Goal: Navigation & Orientation: Go to known website

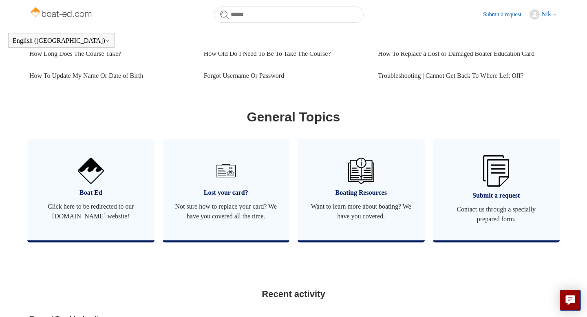
scroll to position [410, 0]
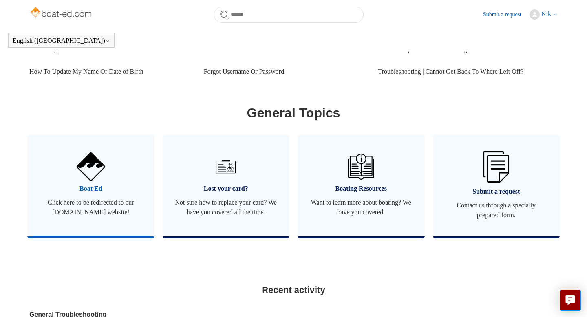
click at [51, 202] on span "Click here to be redirected to our [DOMAIN_NAME] website!" at bounding box center [91, 208] width 103 height 20
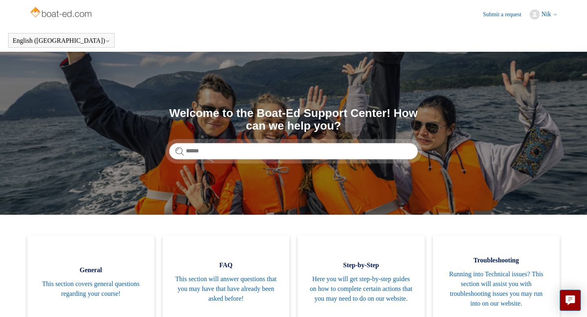
click at [537, 18] on img at bounding box center [535, 14] width 10 height 10
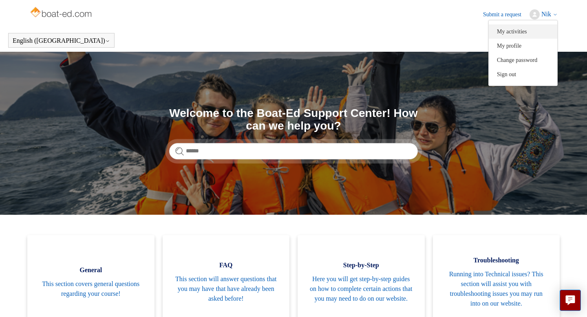
click at [522, 29] on link "My activities" at bounding box center [523, 31] width 69 height 14
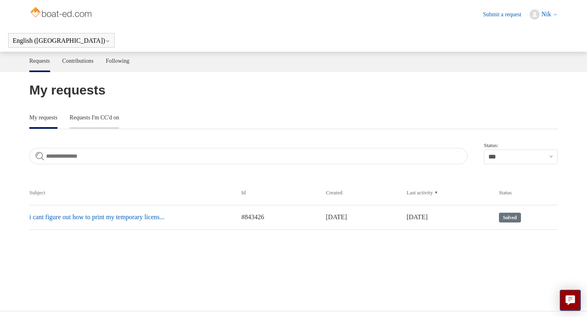
click at [86, 113] on link "Requests I'm CC'd on" at bounding box center [94, 116] width 49 height 17
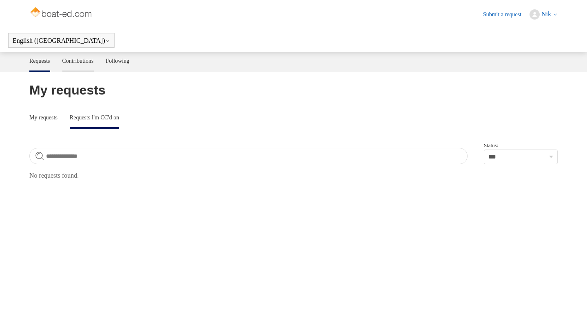
click at [91, 62] on link "Contributions" at bounding box center [77, 60] width 31 height 17
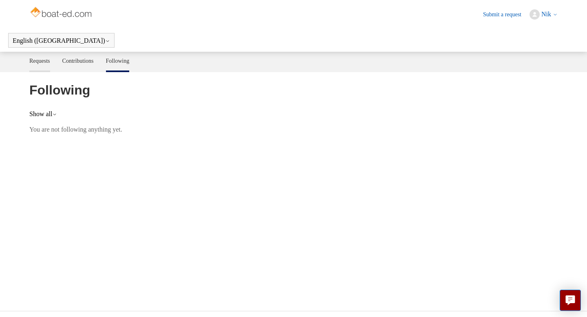
click at [33, 58] on link "Requests" at bounding box center [39, 60] width 21 height 17
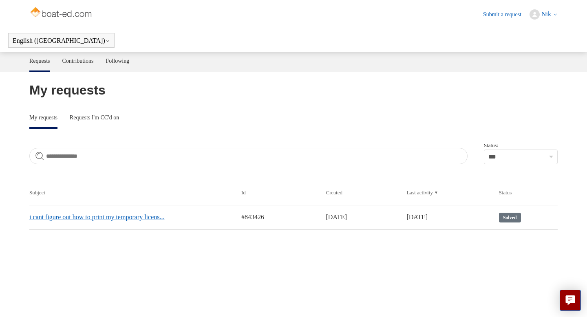
click at [155, 217] on link "i cant figure out how to print my temporary licens..." at bounding box center [126, 217] width 194 height 10
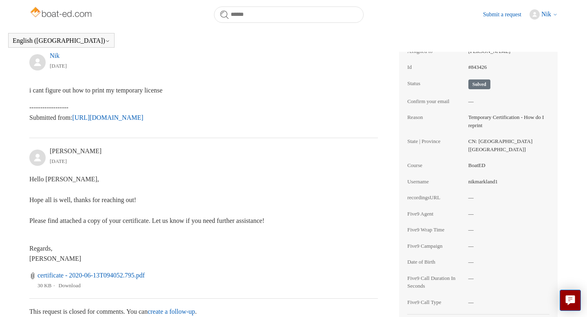
scroll to position [225, 0]
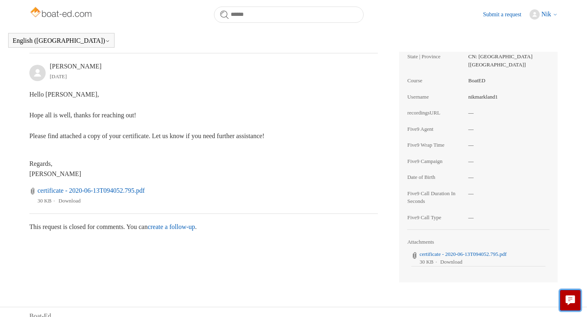
click at [566, 294] on button "Live chat" at bounding box center [570, 300] width 21 height 21
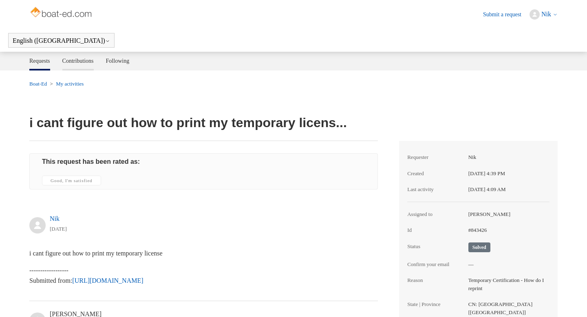
click at [94, 66] on link "Contributions" at bounding box center [77, 60] width 31 height 17
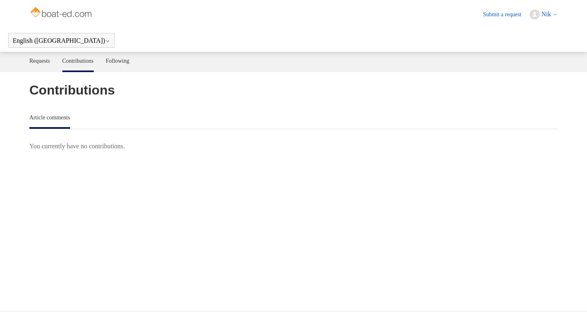
click at [119, 72] on main "Requests Contributions Following Contributions Article comments You currently h…" at bounding box center [293, 169] width 587 height 235
click at [127, 62] on link "Following" at bounding box center [118, 60] width 24 height 17
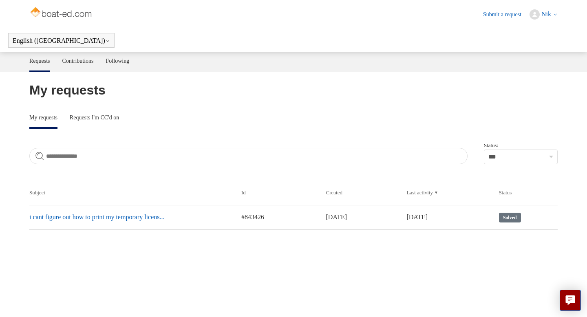
click at [546, 12] on span "Nik" at bounding box center [547, 14] width 10 height 7
click at [531, 48] on link "My profile" at bounding box center [523, 46] width 69 height 14
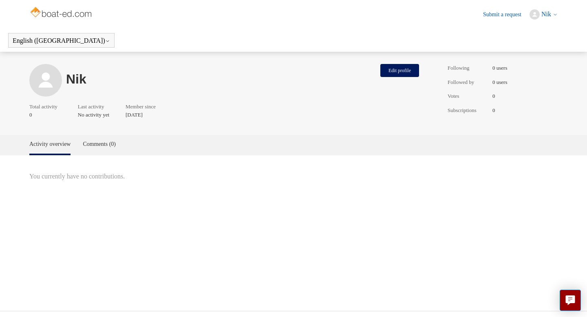
click at [43, 14] on img at bounding box center [61, 13] width 65 height 16
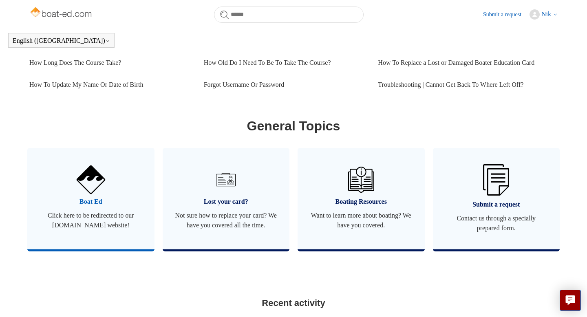
scroll to position [395, 0]
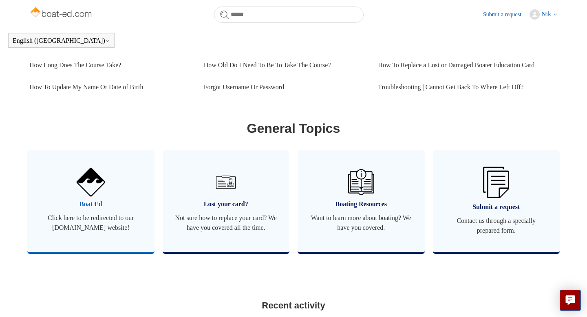
click at [128, 197] on link "Boat Ed Click here to be redirected to our [DOMAIN_NAME] website!" at bounding box center [90, 201] width 127 height 102
